Goal: Information Seeking & Learning: Check status

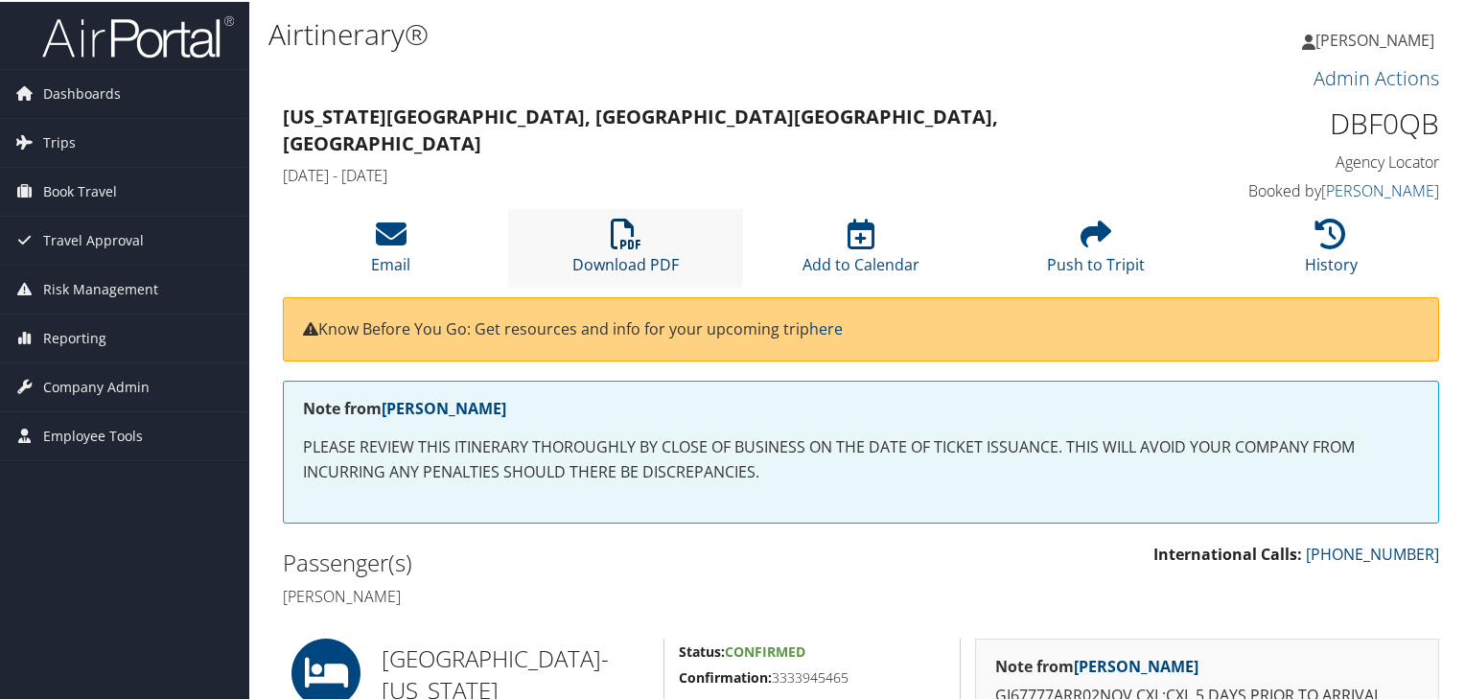
click at [639, 257] on link "Download PDF" at bounding box center [625, 250] width 106 height 46
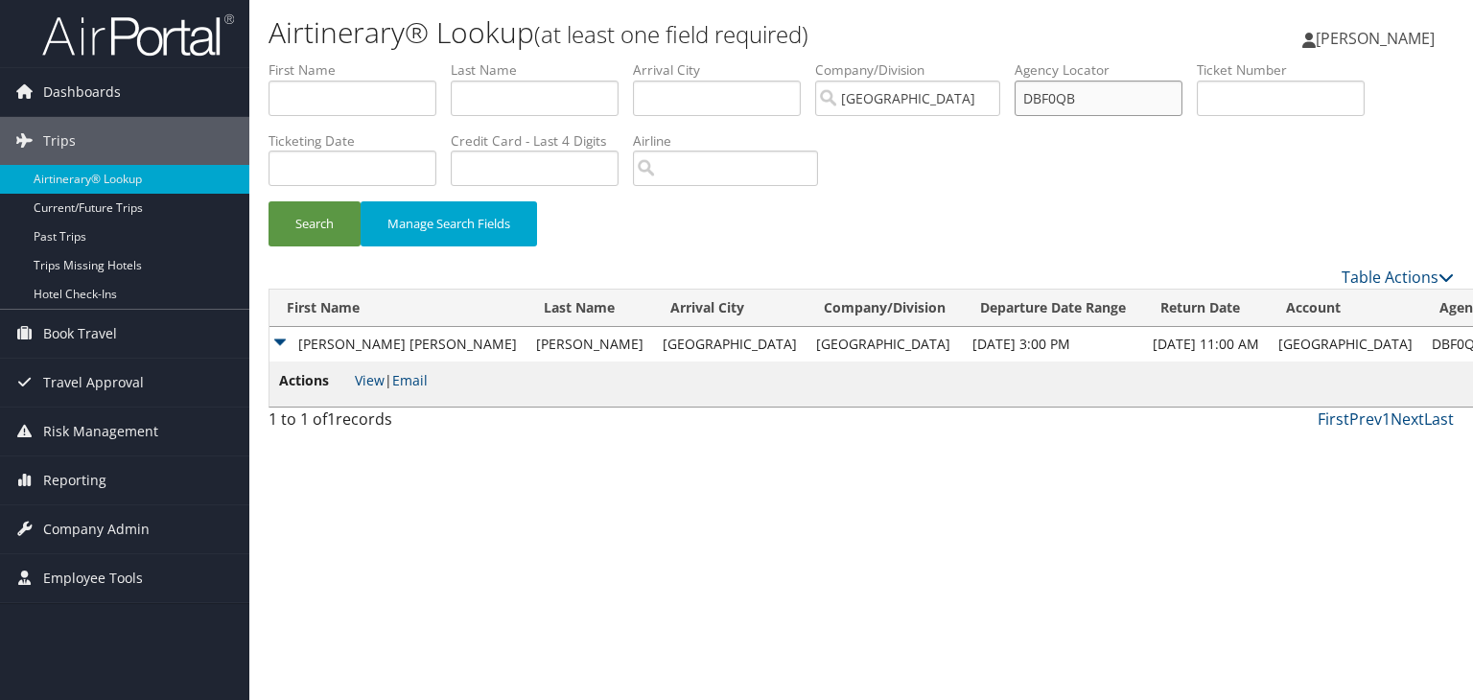
drag, startPoint x: 1097, startPoint y: 97, endPoint x: 1013, endPoint y: 97, distance: 84.4
click at [1013, 60] on ul "First Name Last Name Departure City Arrival City Company/Division Hawthorn Acad…" at bounding box center [860, 60] width 1185 height 0
paste input "7TR"
click at [268, 201] on button "Search" at bounding box center [314, 223] width 92 height 45
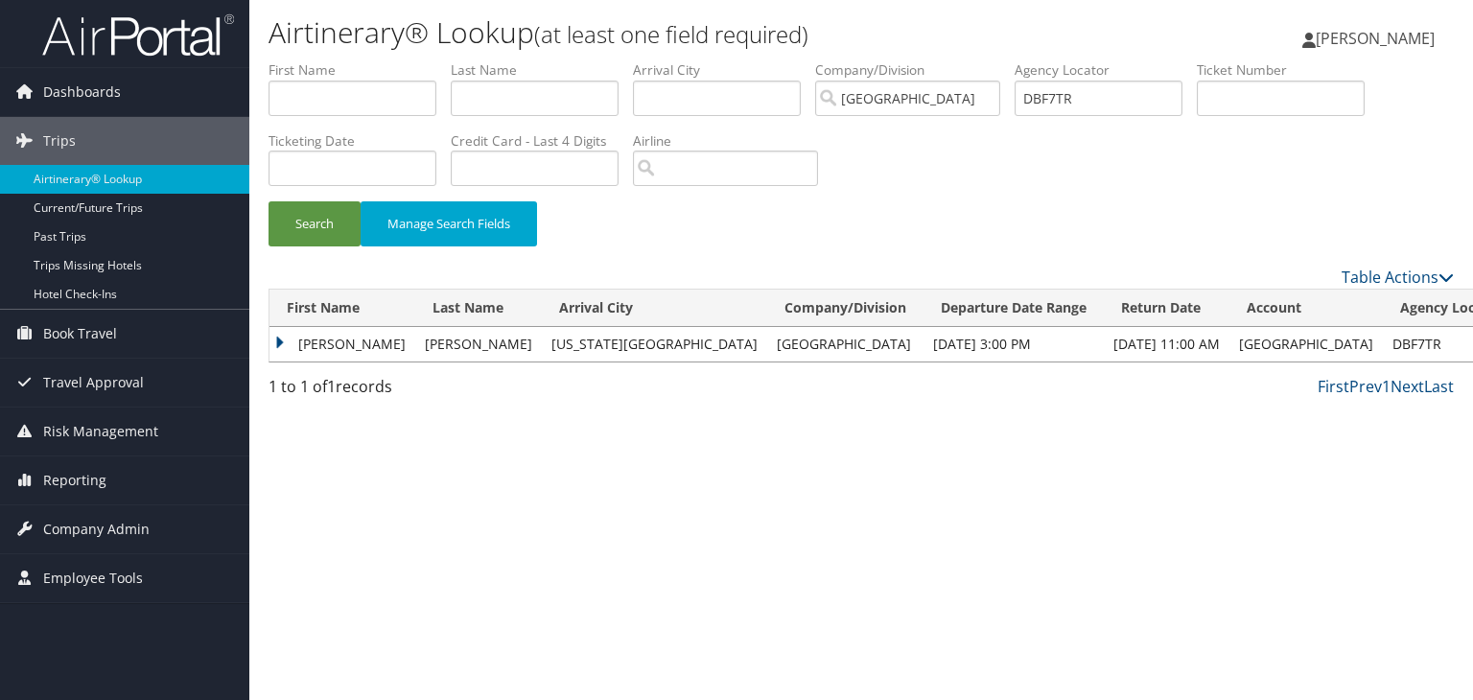
click at [276, 338] on td "JAMES GEORGE" at bounding box center [342, 344] width 146 height 35
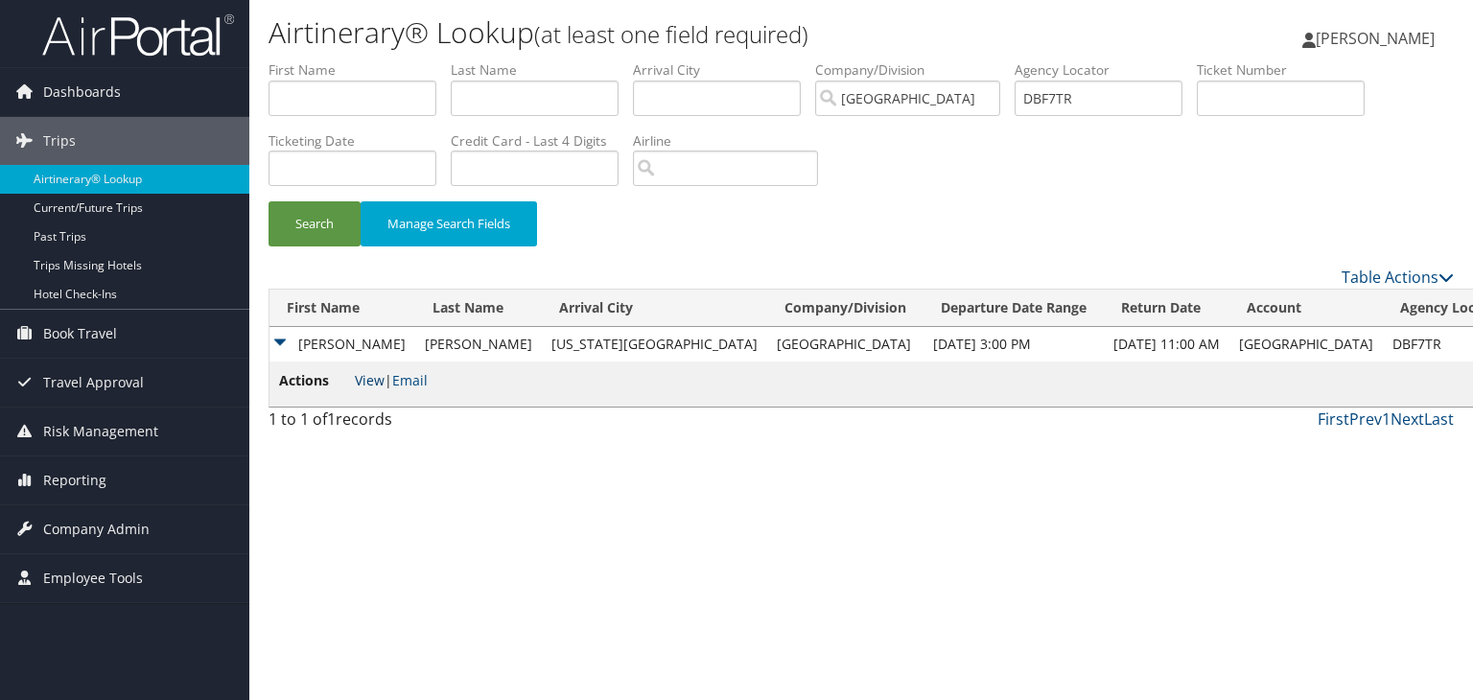
click at [368, 374] on link "View" at bounding box center [370, 380] width 30 height 18
click at [1097, 97] on input "DBF7TR" at bounding box center [1098, 98] width 168 height 35
paste input "8X8"
type input "DBF8X8"
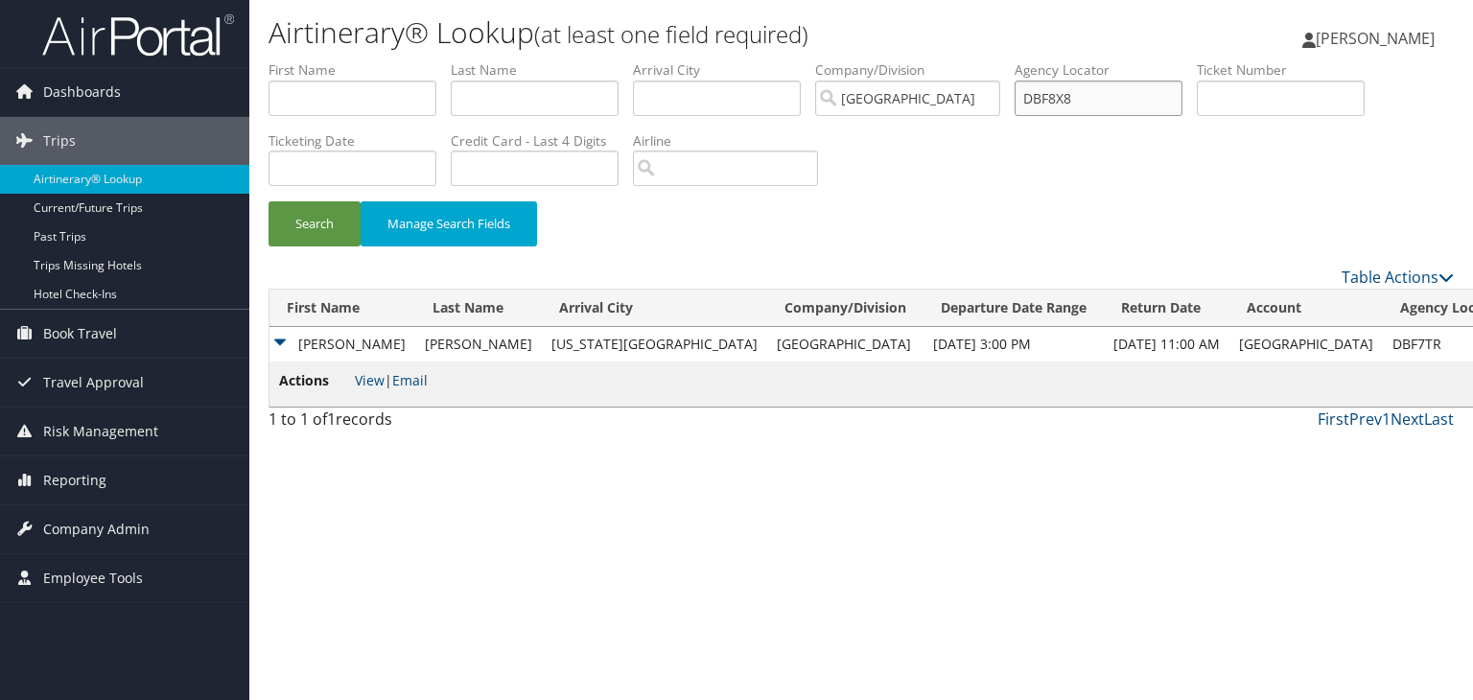
click at [268, 201] on button "Search" at bounding box center [314, 223] width 92 height 45
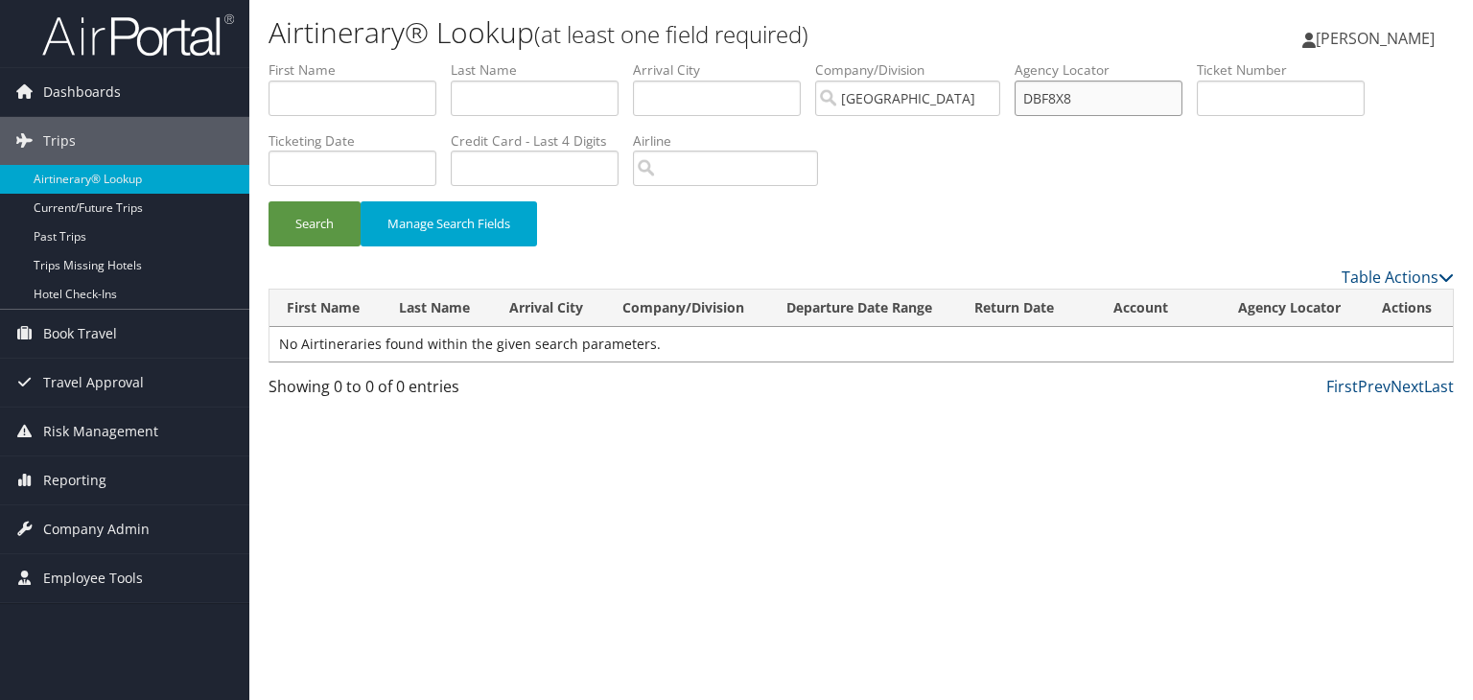
click at [1038, 101] on input "DBF8X8" at bounding box center [1098, 98] width 168 height 35
click at [268, 201] on button "Search" at bounding box center [314, 223] width 92 height 45
click at [1078, 102] on input "DBF8X8" at bounding box center [1098, 98] width 168 height 35
click at [942, 105] on input "Hawthorn Academy" at bounding box center [907, 98] width 185 height 35
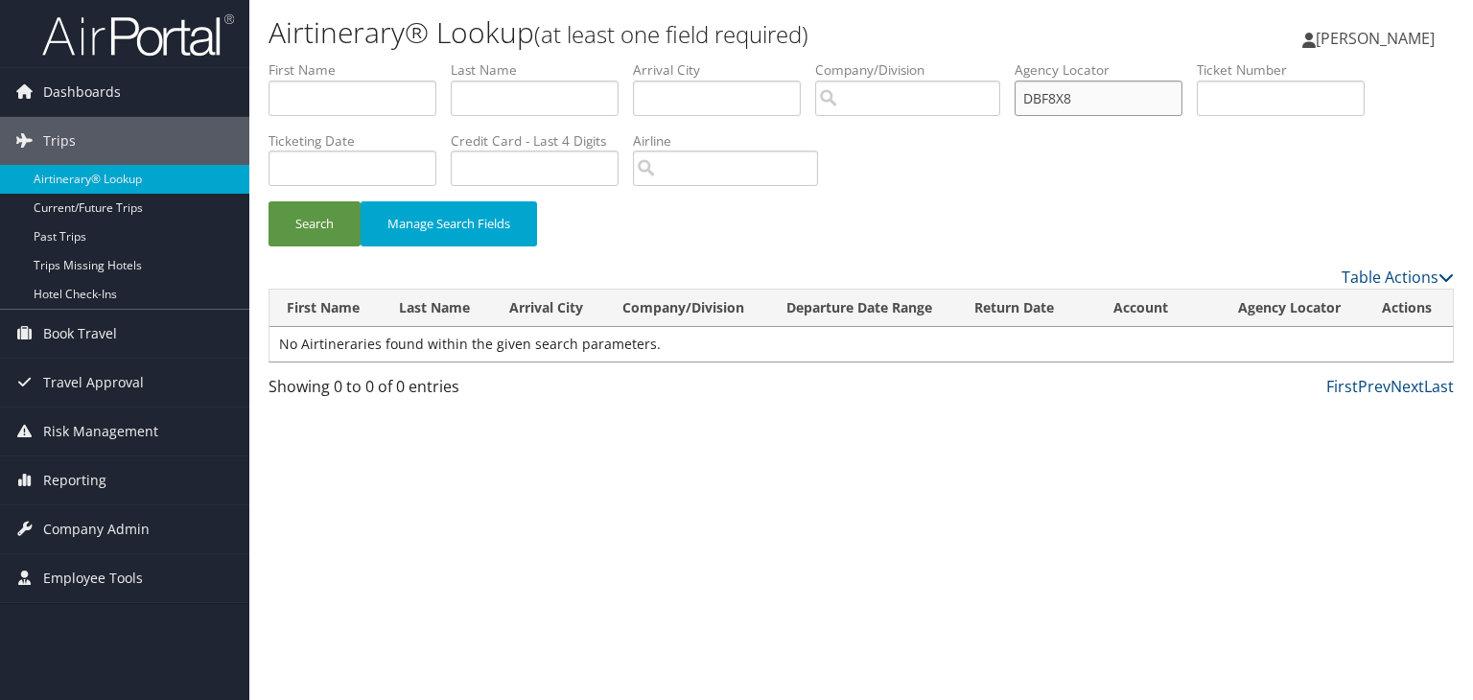
click at [1047, 95] on input "DBF8X8" at bounding box center [1098, 98] width 168 height 35
click at [268, 201] on button "Search" at bounding box center [314, 223] width 92 height 45
click at [893, 550] on div "Airtinerary® Lookup (at least one field required) Ayush Kapoor Ayush Kapoor My …" at bounding box center [860, 350] width 1223 height 700
click at [1074, 102] on input "DBF8X8" at bounding box center [1098, 98] width 168 height 35
click at [1091, 98] on input "DBF8X8" at bounding box center [1098, 98] width 168 height 35
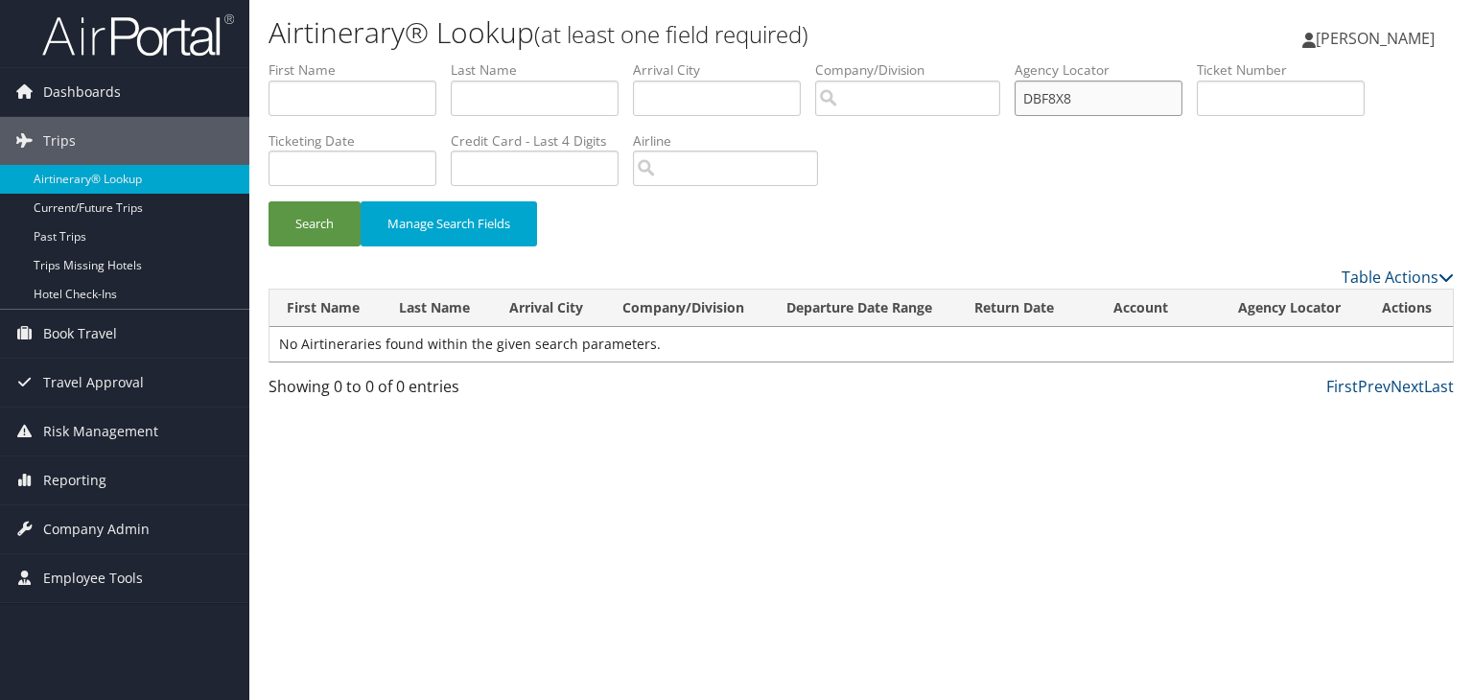
click at [268, 201] on button "Search" at bounding box center [314, 223] width 92 height 45
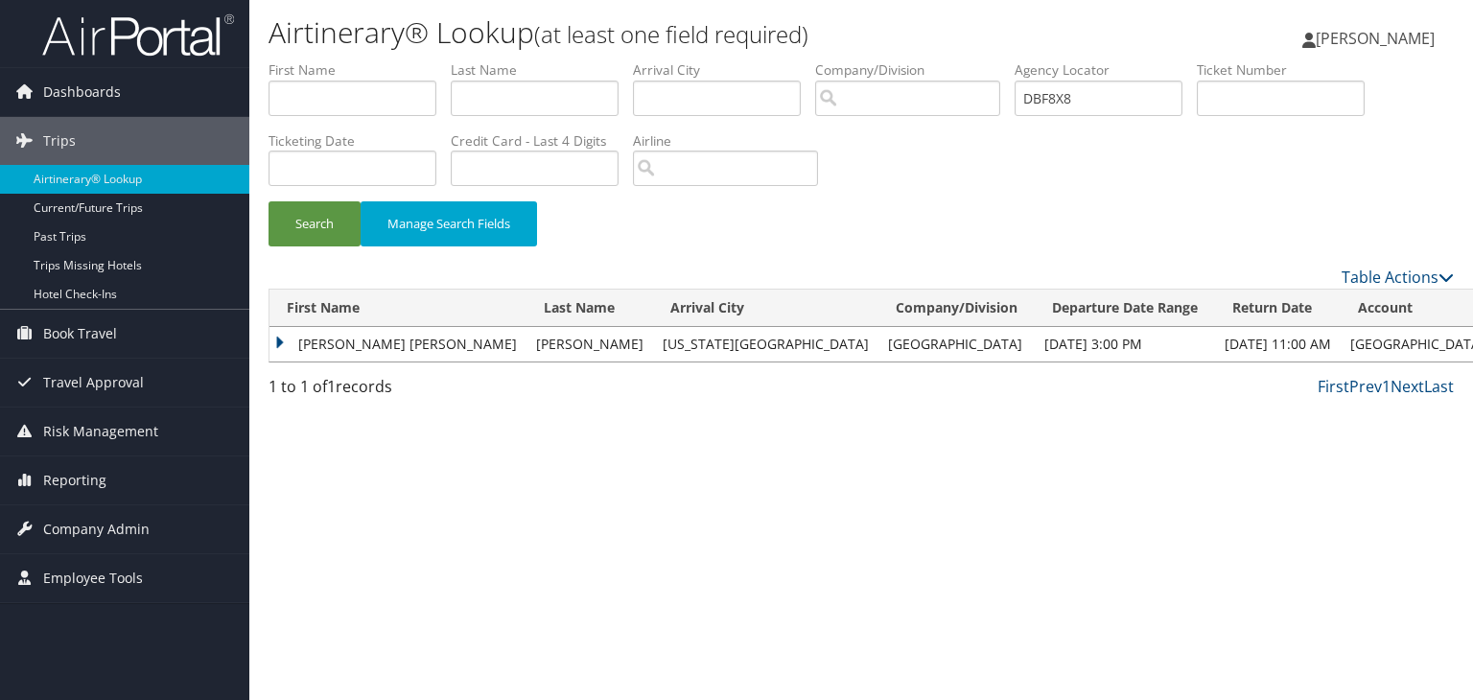
click at [276, 340] on td "MICHELLE JEANENE" at bounding box center [397, 344] width 257 height 35
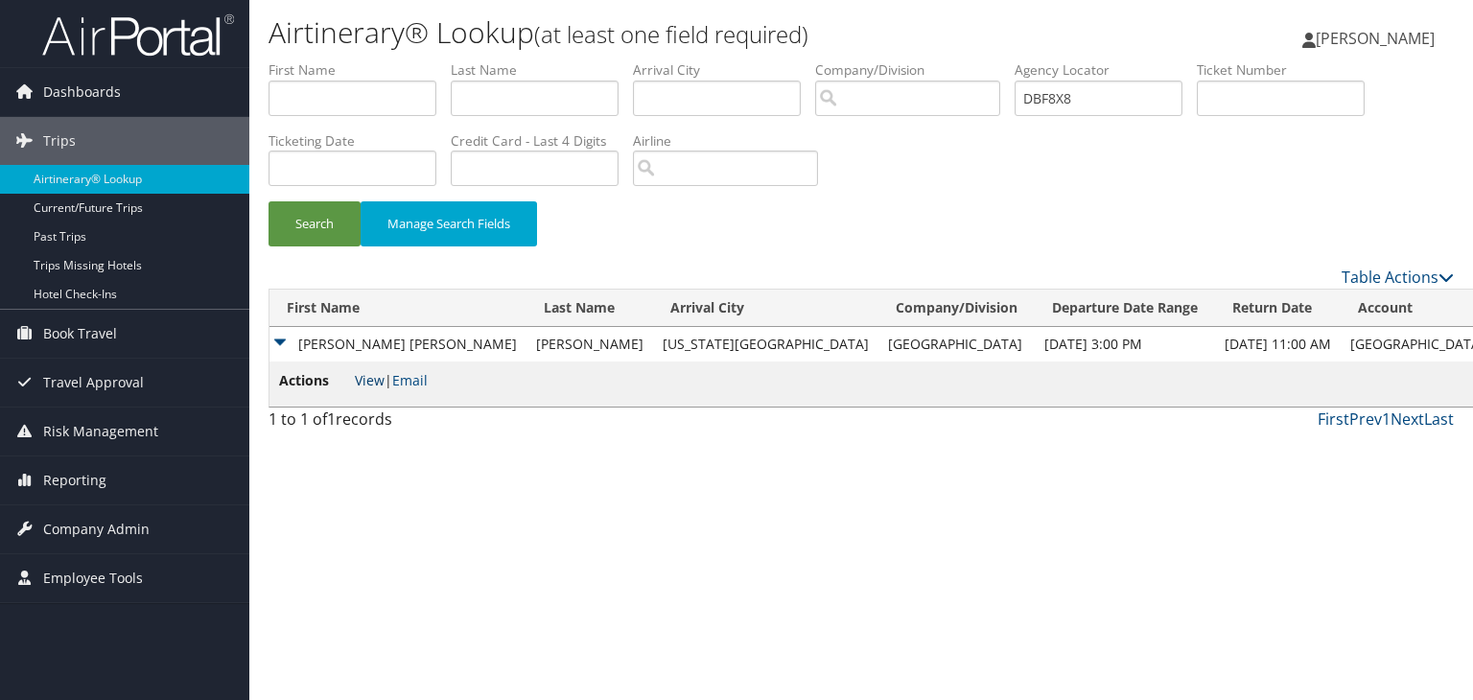
click at [374, 384] on link "View" at bounding box center [370, 380] width 30 height 18
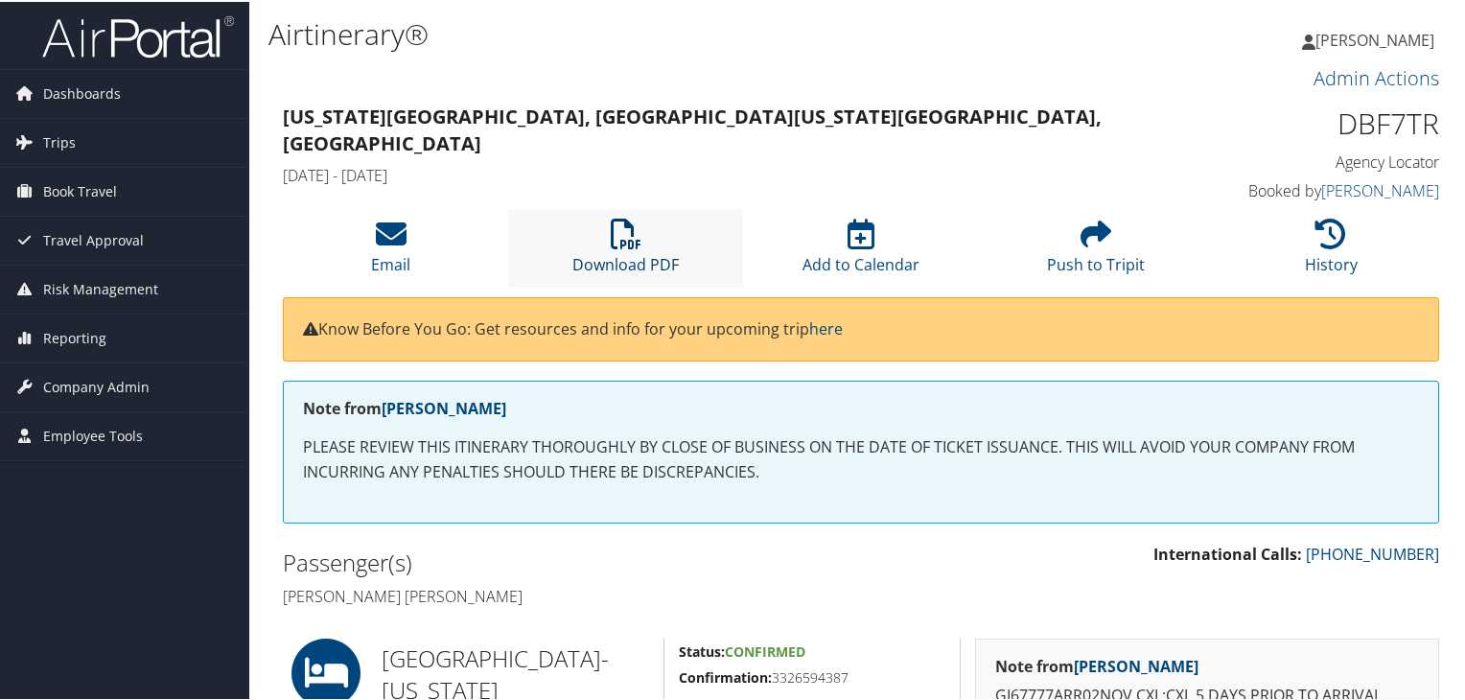
click at [620, 252] on link "Download PDF" at bounding box center [625, 250] width 106 height 46
click at [617, 243] on icon at bounding box center [626, 232] width 31 height 31
click at [1377, 42] on span "[PERSON_NAME]" at bounding box center [1375, 38] width 119 height 21
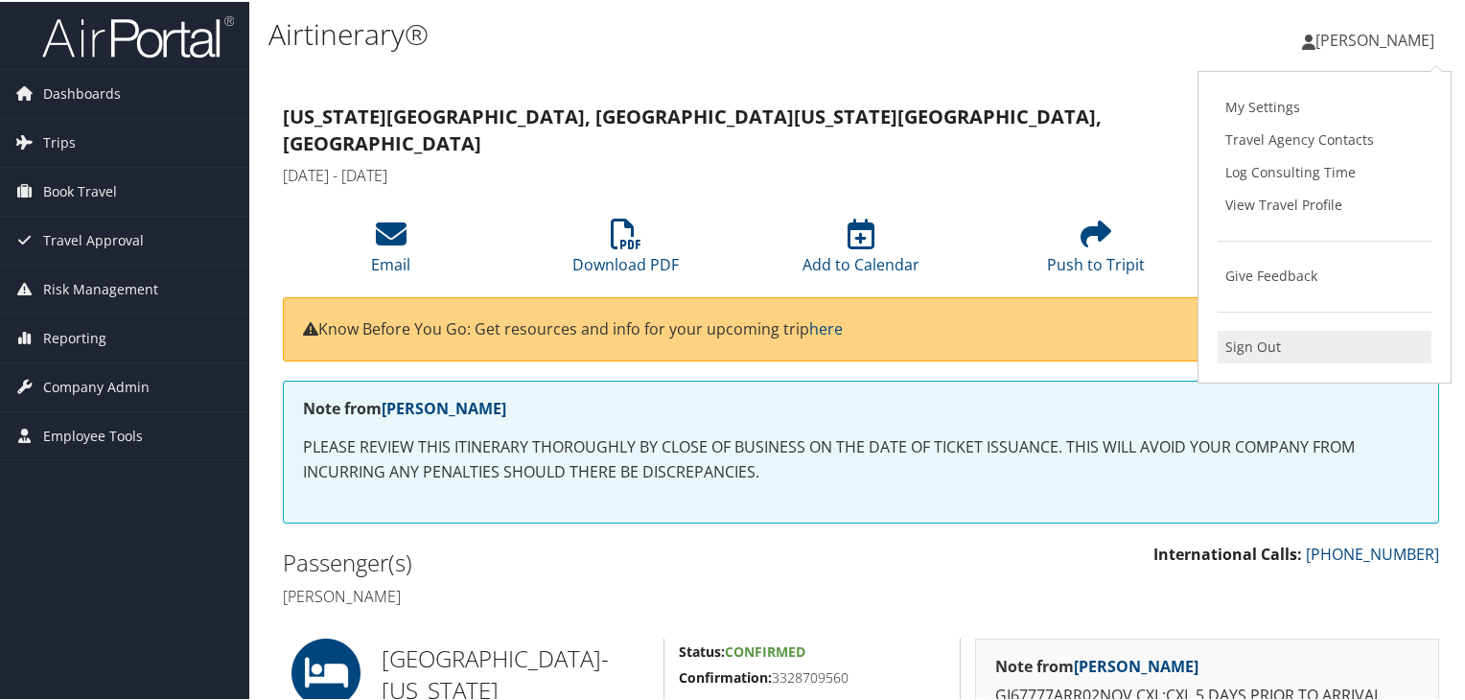
click at [1245, 344] on link "Sign Out" at bounding box center [1325, 345] width 214 height 33
